Goal: Communication & Community: Share content

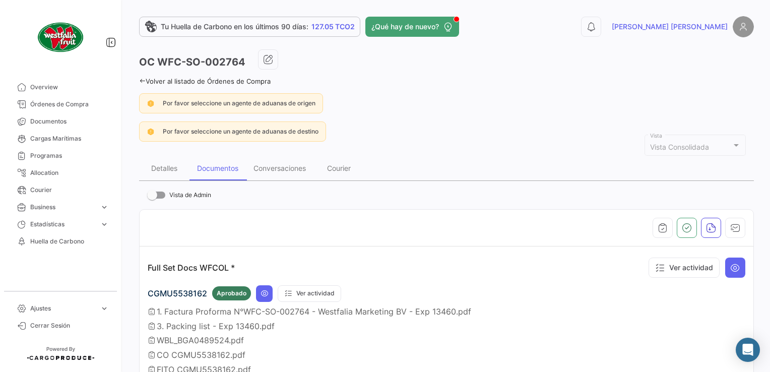
click at [38, 109] on link "Órdenes de Compra" at bounding box center [60, 104] width 105 height 17
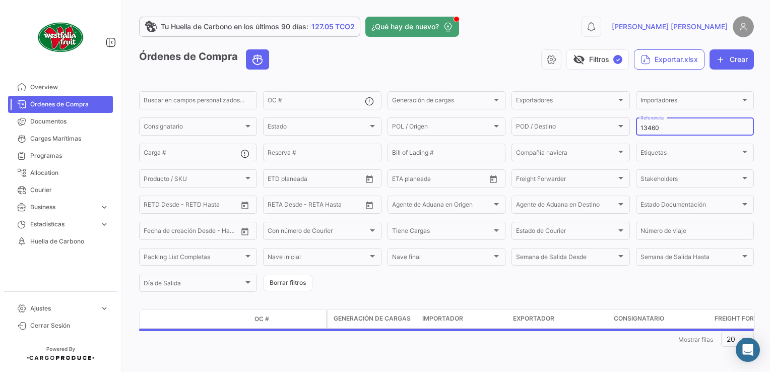
click at [672, 124] on div "13460 Referencia" at bounding box center [695, 126] width 109 height 20
click at [668, 130] on input "13460" at bounding box center [695, 128] width 109 height 7
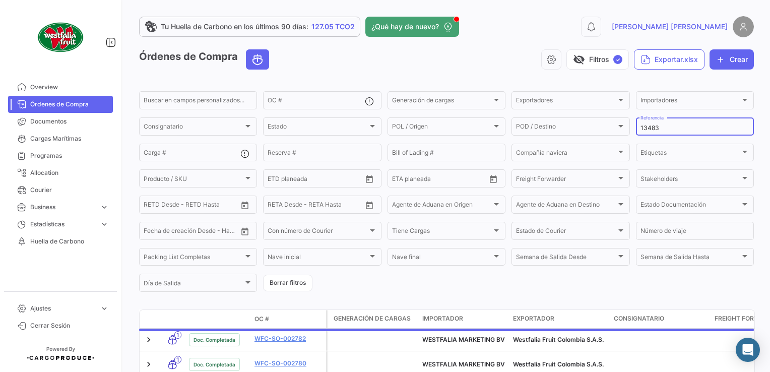
type input "13483"
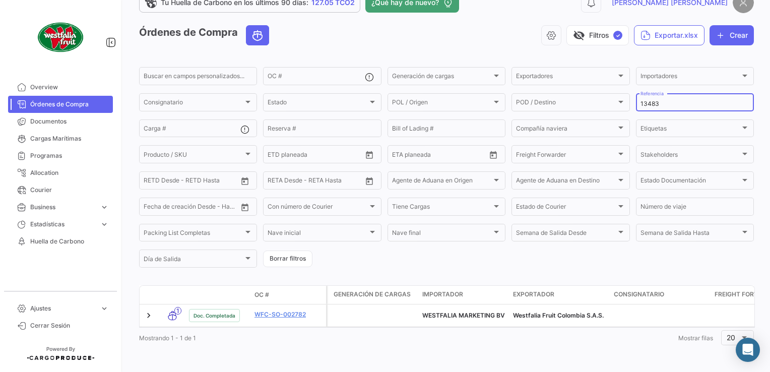
scroll to position [33, 0]
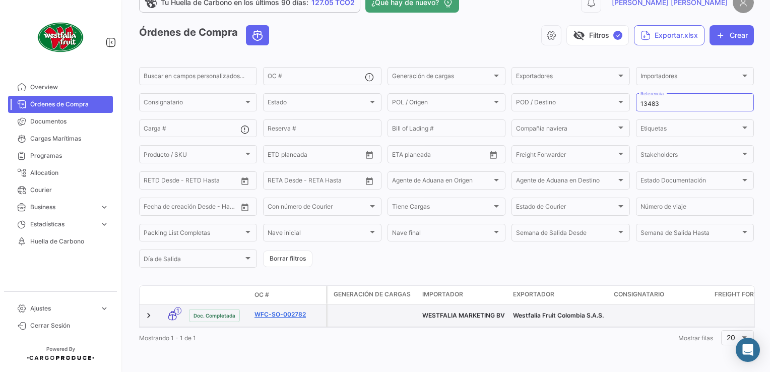
click at [287, 310] on link "WFC-SO-002782" at bounding box center [289, 314] width 68 height 9
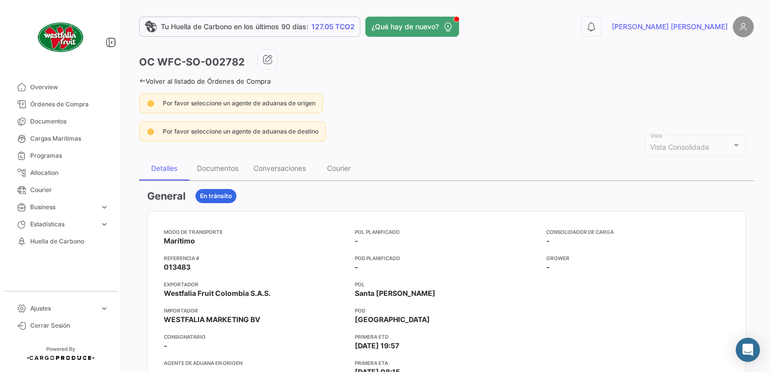
scroll to position [50, 0]
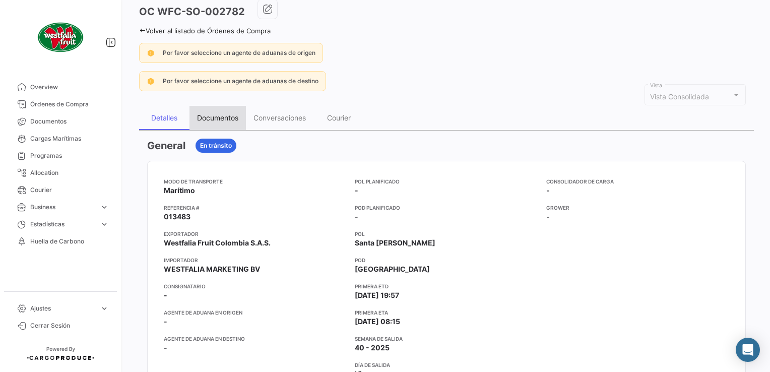
click at [222, 109] on div "Documentos" at bounding box center [218, 118] width 56 height 24
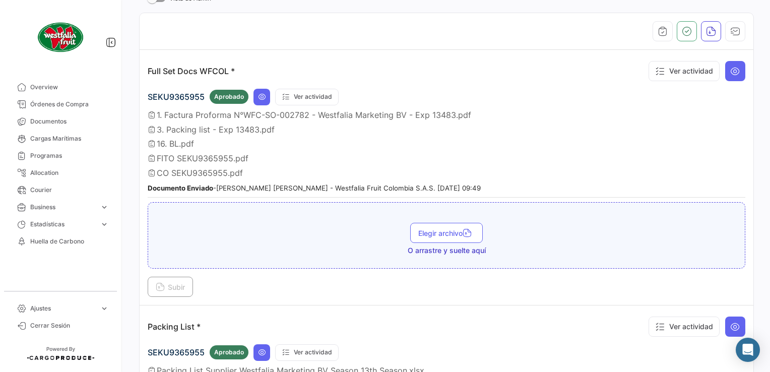
scroll to position [202, 0]
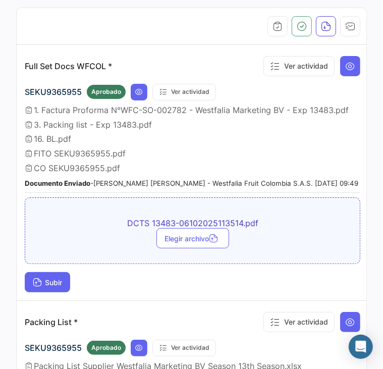
click at [64, 292] on button "Subir" at bounding box center [47, 282] width 45 height 20
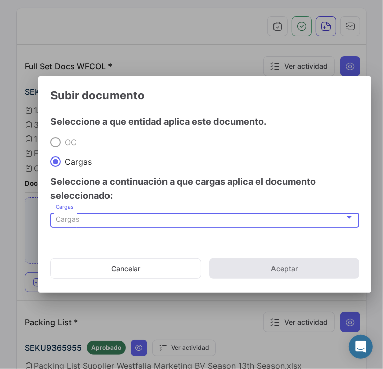
click at [75, 223] on span "Cargas" at bounding box center [67, 218] width 24 height 9
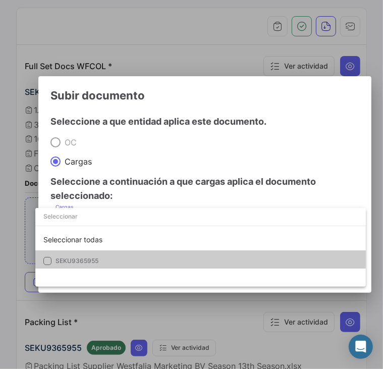
drag, startPoint x: 71, startPoint y: 259, endPoint x: 97, endPoint y: 268, distance: 27.3
click at [71, 259] on span "SEKU9365955" at bounding box center [76, 261] width 43 height 8
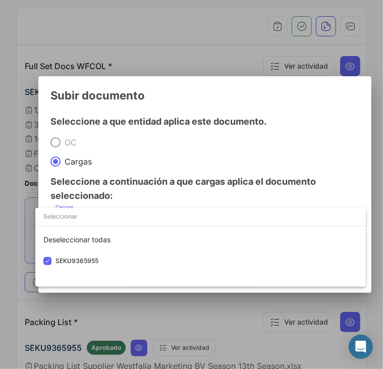
click at [278, 164] on div at bounding box center [191, 184] width 383 height 369
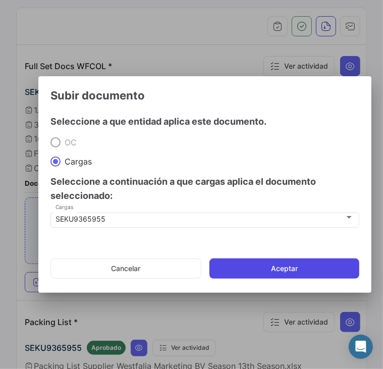
click at [320, 264] on button "Aceptar" at bounding box center [284, 268] width 150 height 20
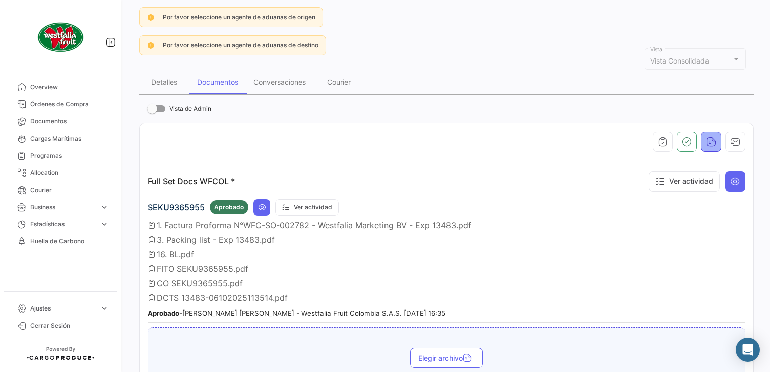
scroll to position [101, 0]
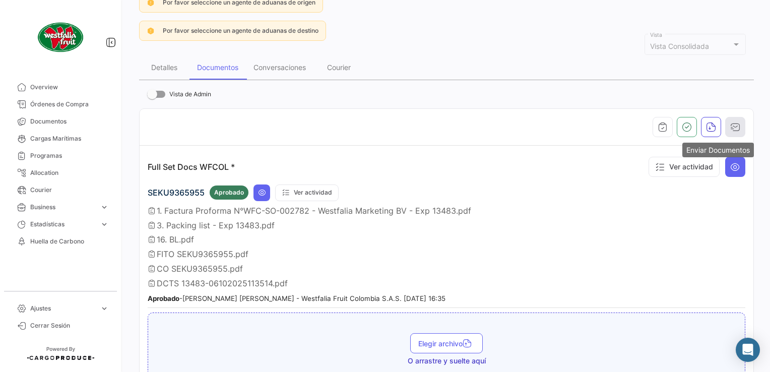
click at [731, 128] on icon "button" at bounding box center [736, 127] width 10 height 10
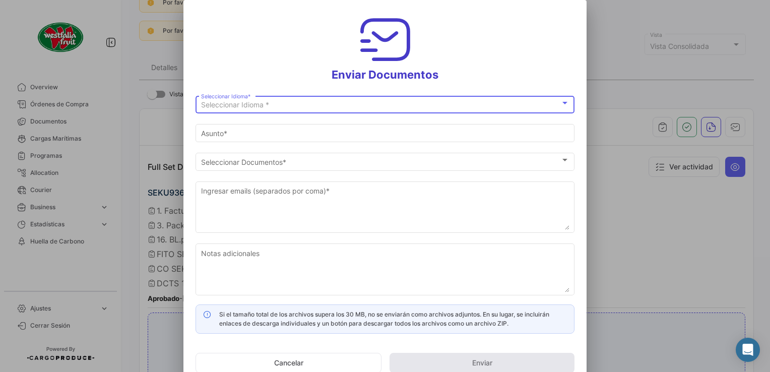
click at [271, 105] on div "Seleccionar Idioma *" at bounding box center [380, 105] width 359 height 9
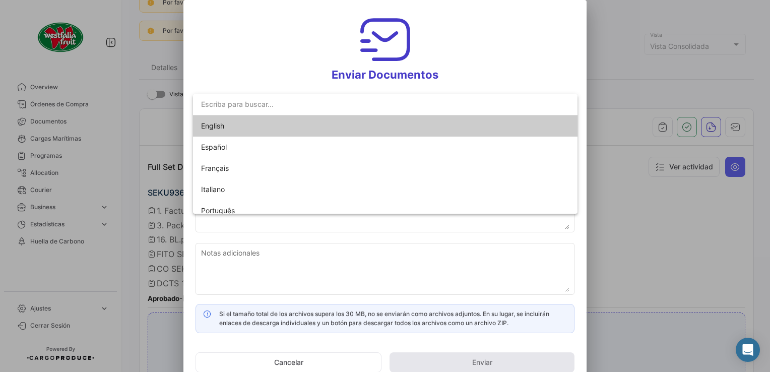
click at [204, 126] on span "English" at bounding box center [212, 126] width 23 height 9
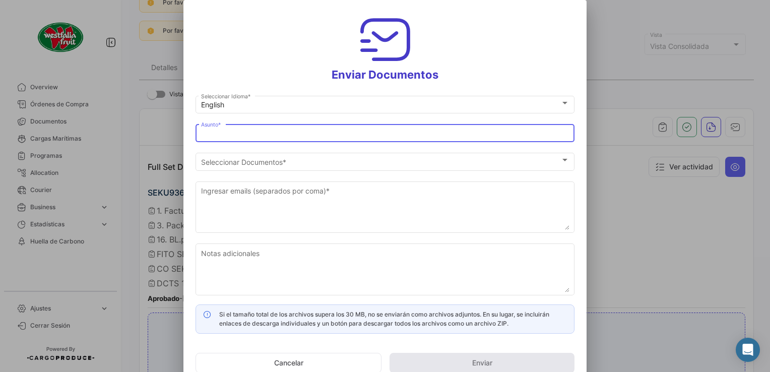
click at [227, 133] on input "Asunto *" at bounding box center [385, 134] width 369 height 9
click at [213, 138] on div "Asunto *" at bounding box center [385, 133] width 369 height 20
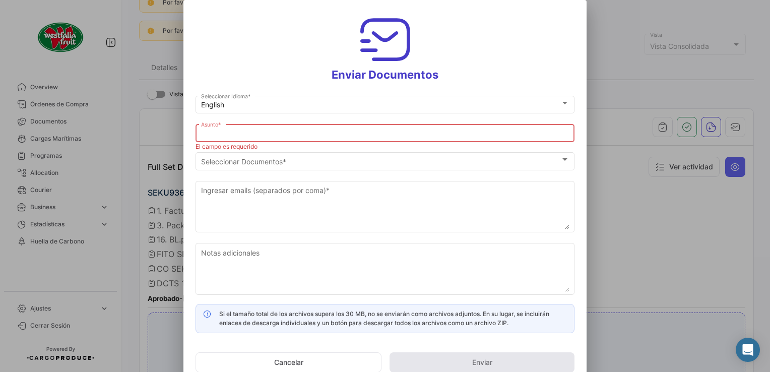
click at [213, 136] on input "Asunto *" at bounding box center [385, 134] width 369 height 9
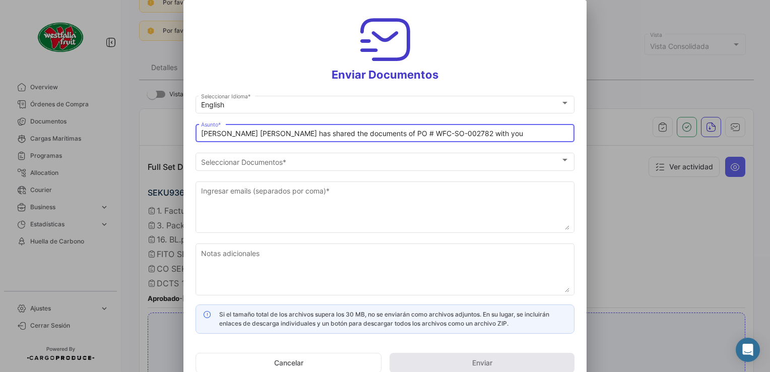
click at [248, 133] on input "[PERSON_NAME] [PERSON_NAME] has shared the documents of PO # WFC-SO-002782 with…" at bounding box center [385, 134] width 369 height 9
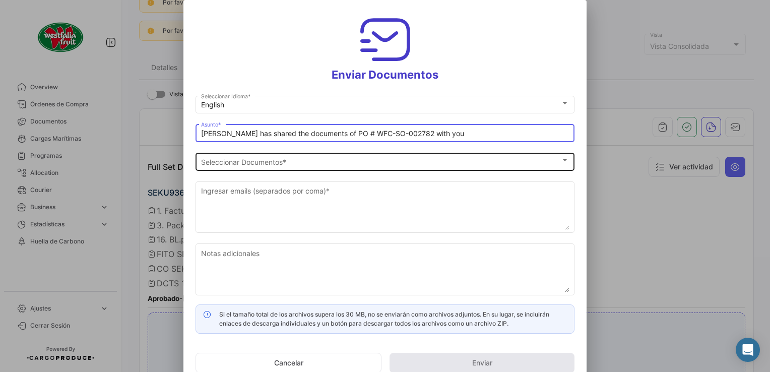
type input "[PERSON_NAME] has shared the documents of PO # WFC-SO-002782 with you"
click at [336, 156] on div "English Seleccionar Idioma * [PERSON_NAME] has shared the documents of PO # WFC…" at bounding box center [385, 199] width 379 height 211
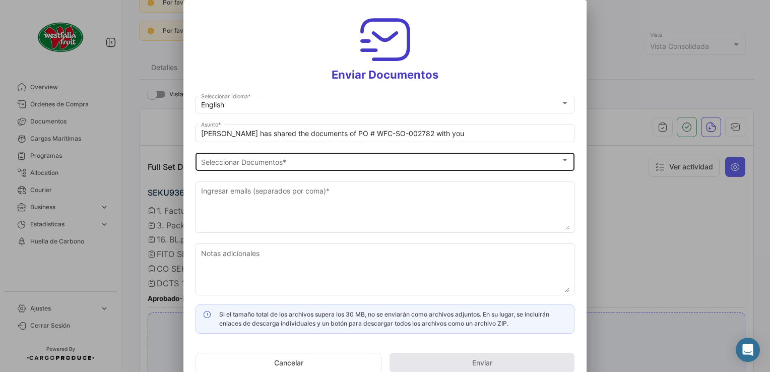
click at [319, 164] on div "Seleccionar Documentos" at bounding box center [380, 162] width 359 height 9
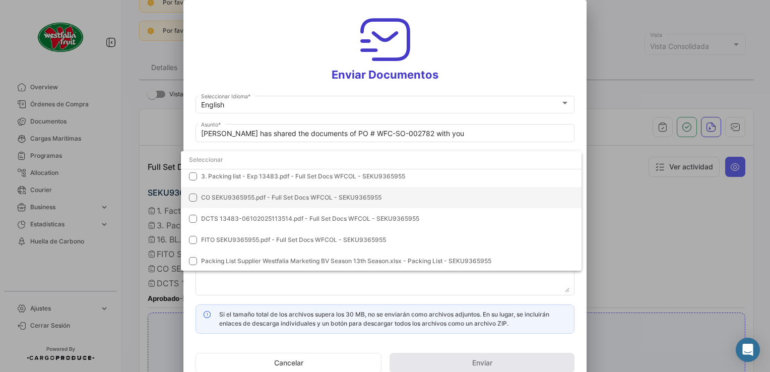
scroll to position [71, 0]
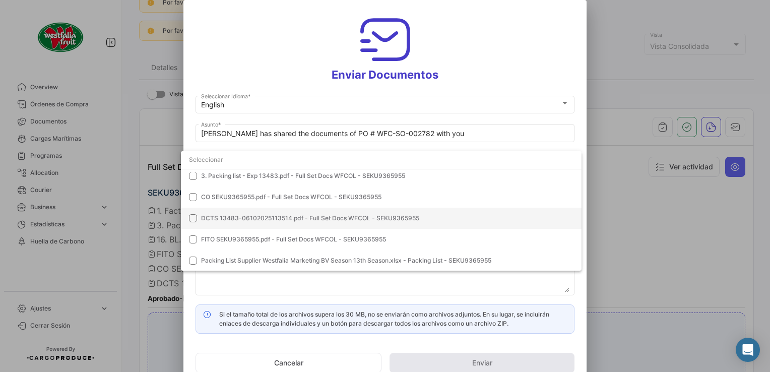
click at [234, 211] on mat-option "DCTS 13483-06102025113514.pdf - Full Set Docs WFCOL - SEKU9365955" at bounding box center [381, 218] width 401 height 21
click at [520, 45] on div at bounding box center [385, 186] width 770 height 372
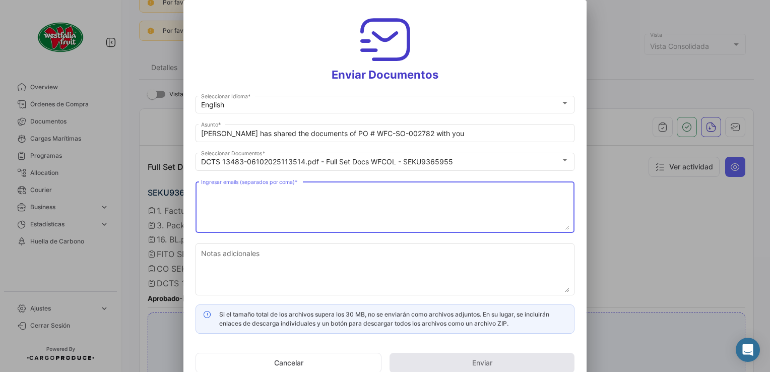
click at [349, 200] on textarea "Ingresar emails (separados por coma) *" at bounding box center [385, 208] width 369 height 44
paste textarea "[DOMAIN_NAME][EMAIL_ADDRESS][DOMAIN_NAME]"
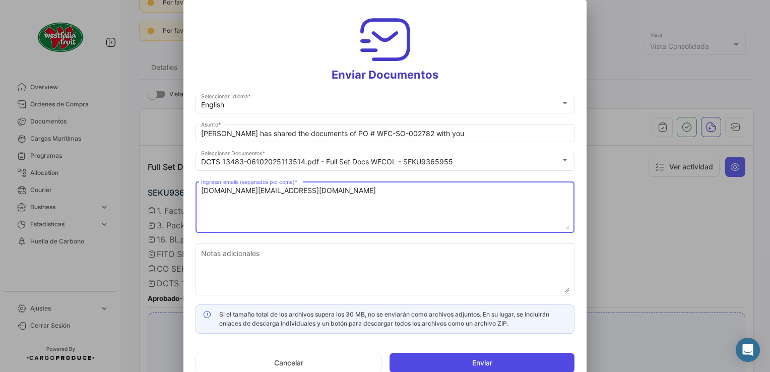
type textarea "[DOMAIN_NAME][EMAIL_ADDRESS][DOMAIN_NAME]"
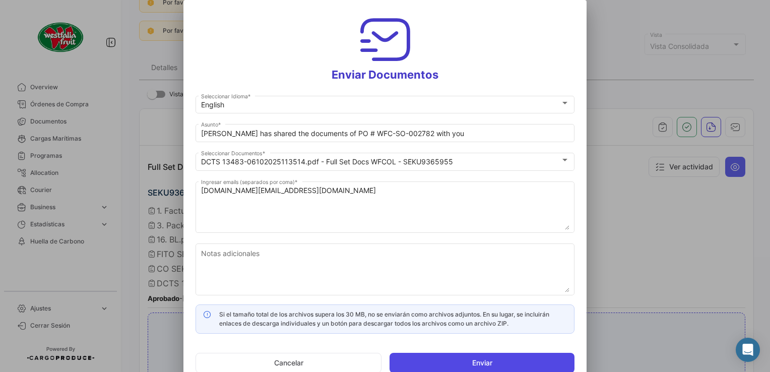
click at [463, 355] on button "Enviar" at bounding box center [482, 363] width 185 height 20
